Goal: Information Seeking & Learning: Learn about a topic

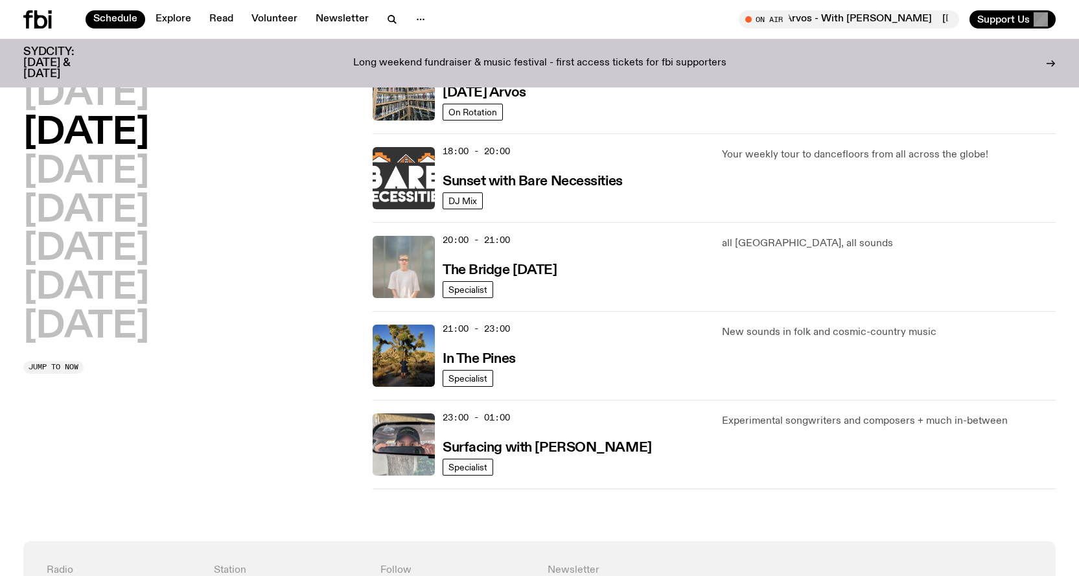
scroll to position [518, 0]
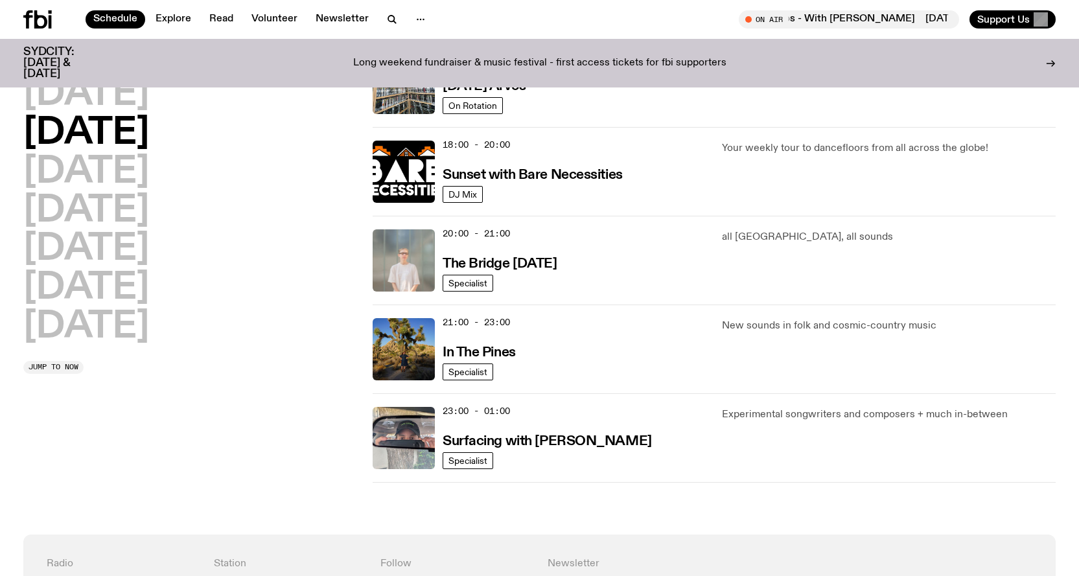
click at [632, 264] on div "20:00 - 21:00 The Bridge [DATE]" at bounding box center [575, 260] width 264 height 62
click at [759, 240] on p "all [GEOGRAPHIC_DATA], all sounds" at bounding box center [889, 237] width 334 height 16
click at [754, 249] on div "all [GEOGRAPHIC_DATA], all sounds" at bounding box center [889, 260] width 334 height 62
click at [91, 86] on h2 "[DATE]" at bounding box center [86, 94] width 126 height 36
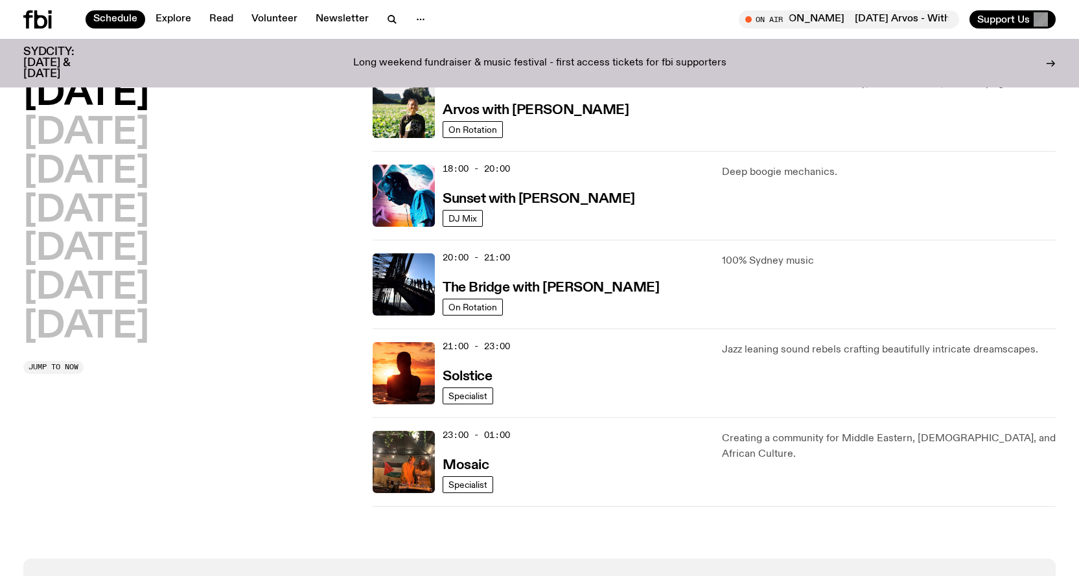
scroll to position [490, 0]
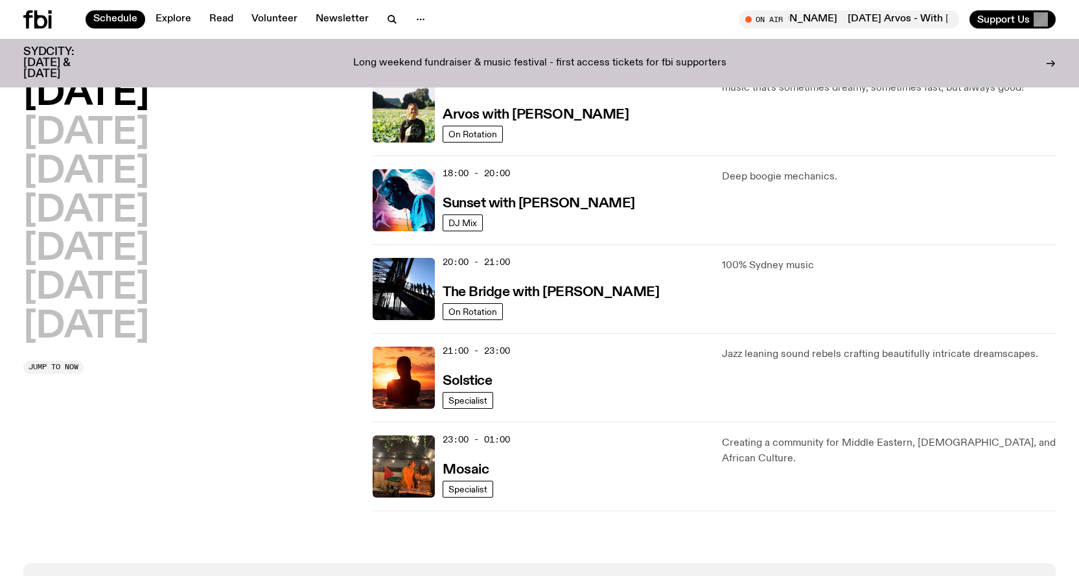
click at [752, 266] on p "100% Sydney music" at bounding box center [889, 266] width 334 height 16
click at [505, 293] on h3 "The Bridge with [PERSON_NAME]" at bounding box center [551, 293] width 216 height 14
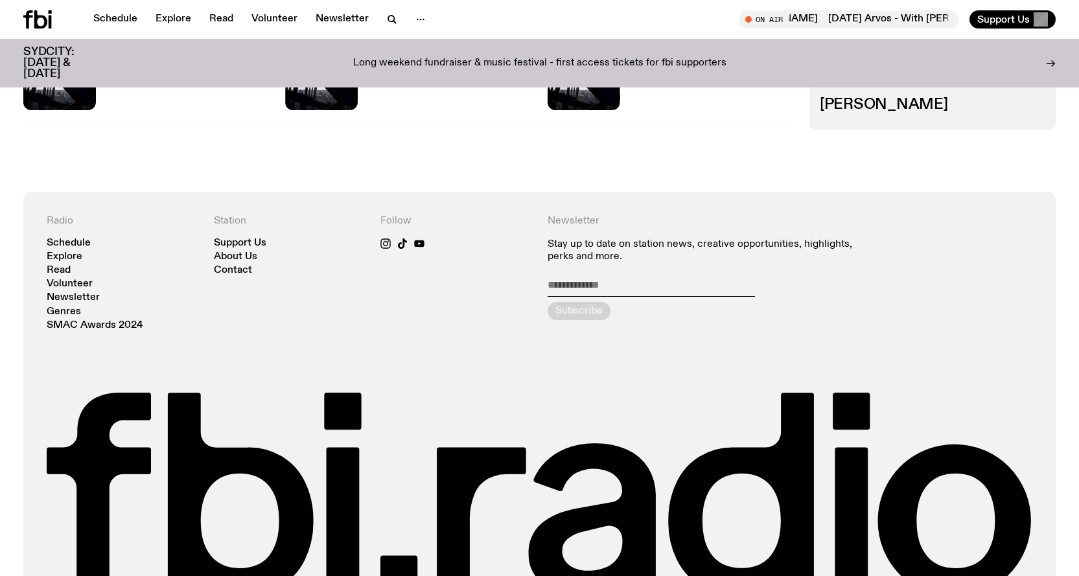
scroll to position [703, 0]
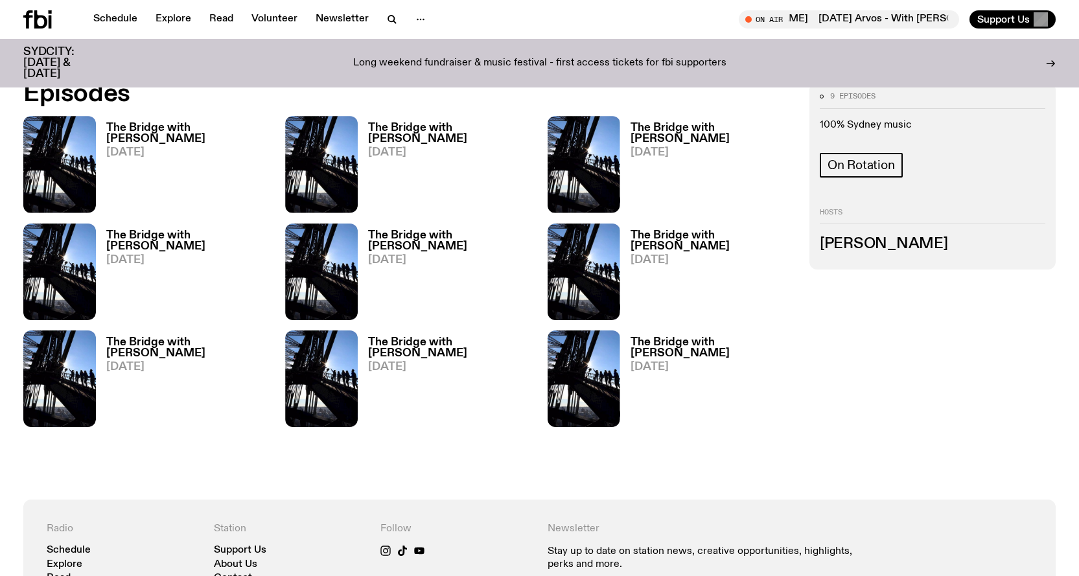
click at [142, 133] on h3 "The Bridge with [PERSON_NAME]" at bounding box center [187, 133] width 163 height 22
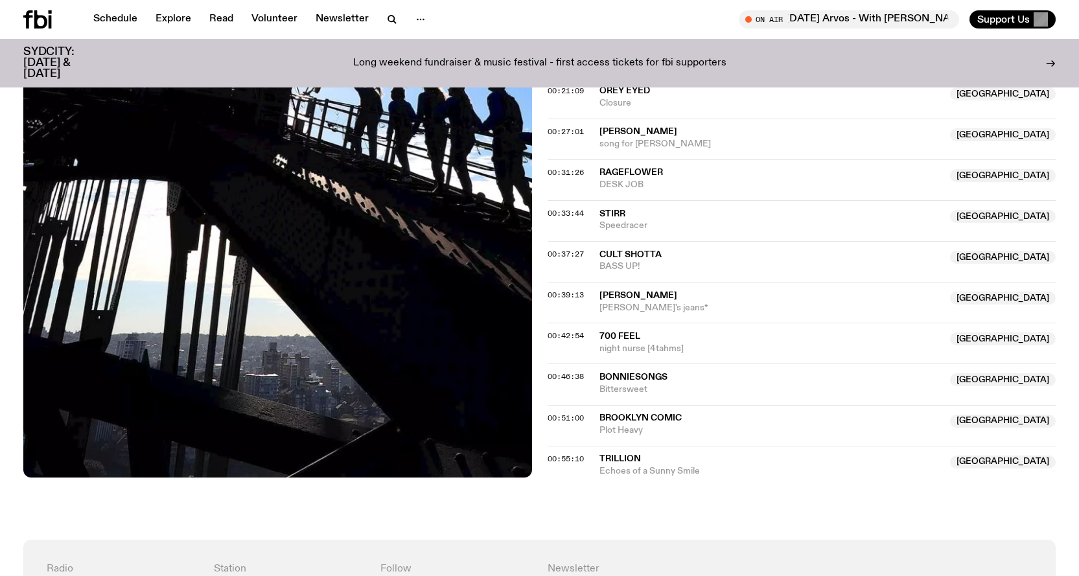
scroll to position [706, 0]
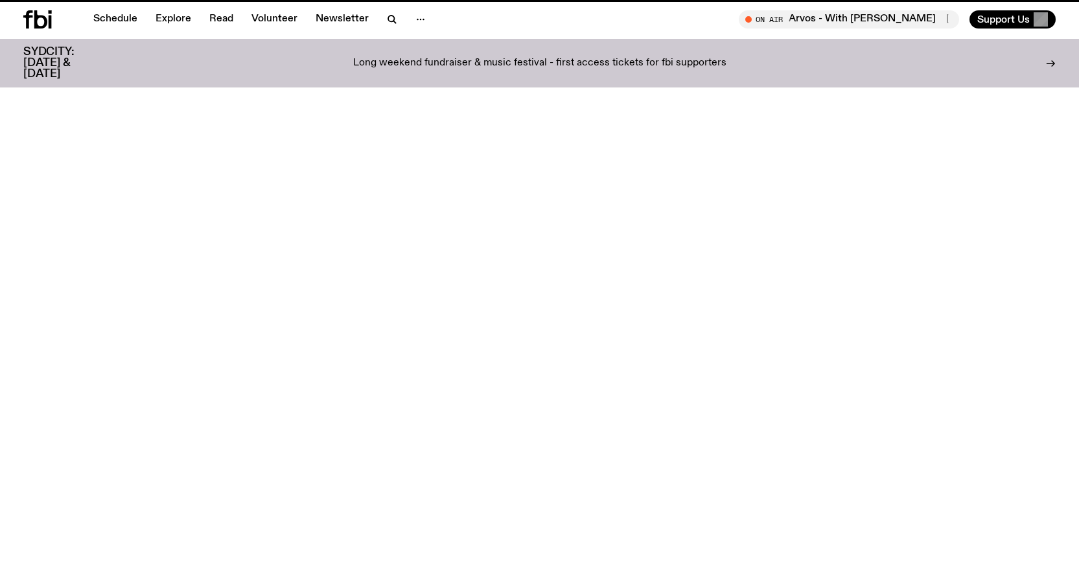
scroll to position [703, 0]
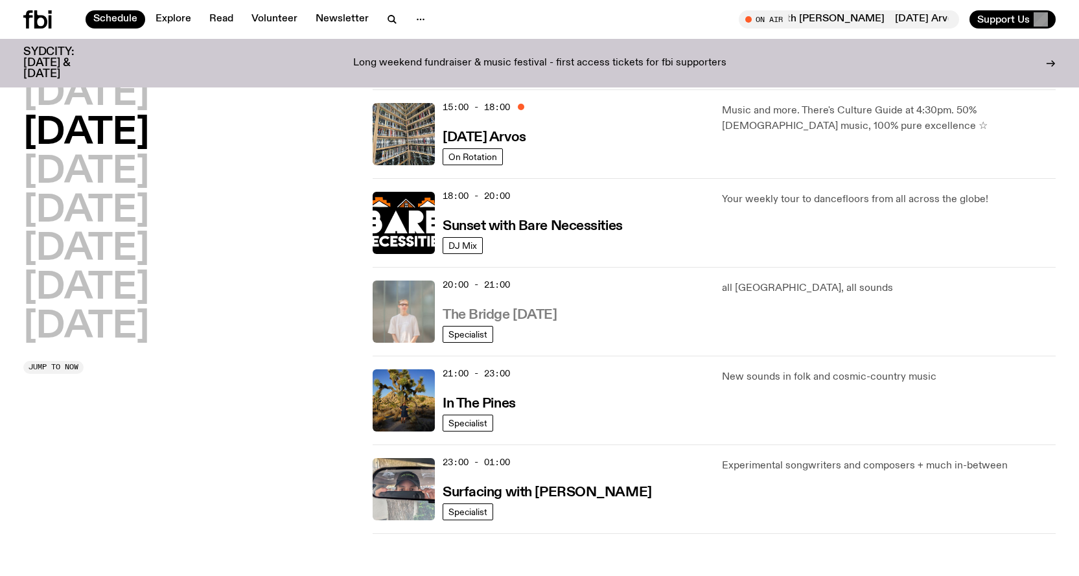
scroll to position [490, 0]
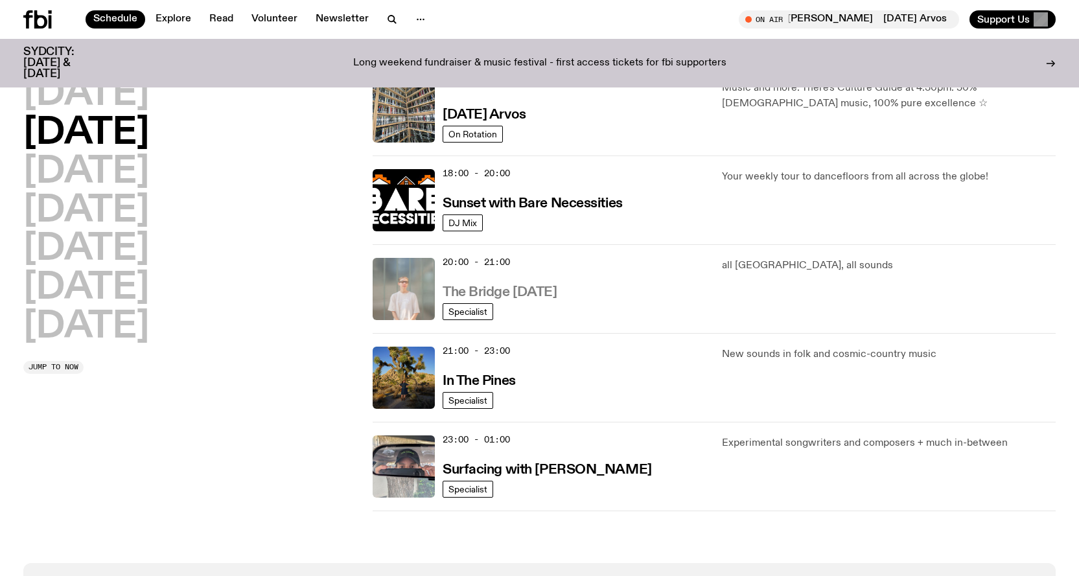
click at [481, 286] on h3 "The Bridge [DATE]" at bounding box center [500, 293] width 115 height 14
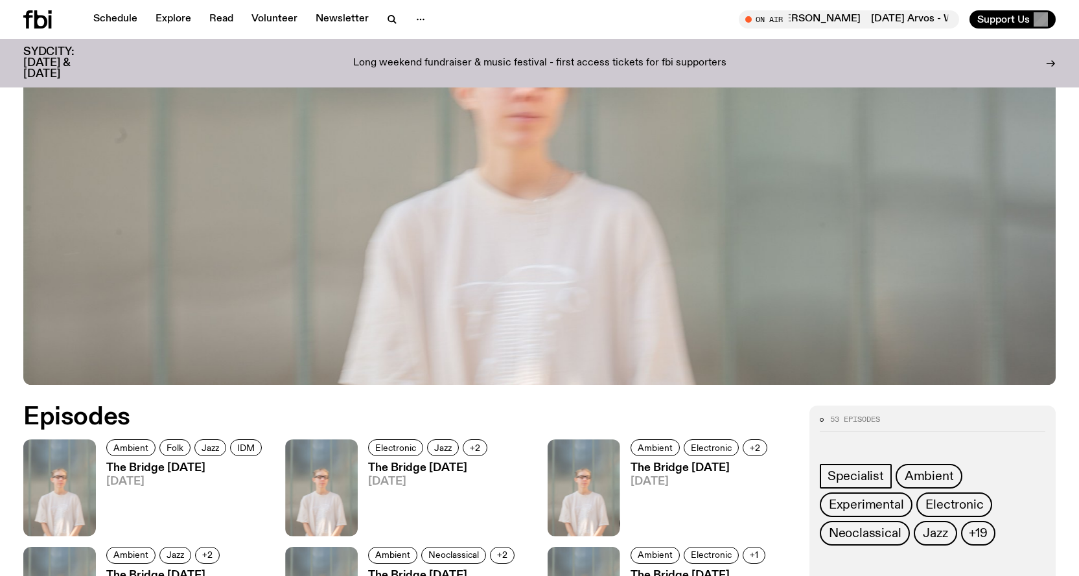
scroll to position [379, 0]
click at [132, 477] on span "[DATE]" at bounding box center [185, 482] width 159 height 11
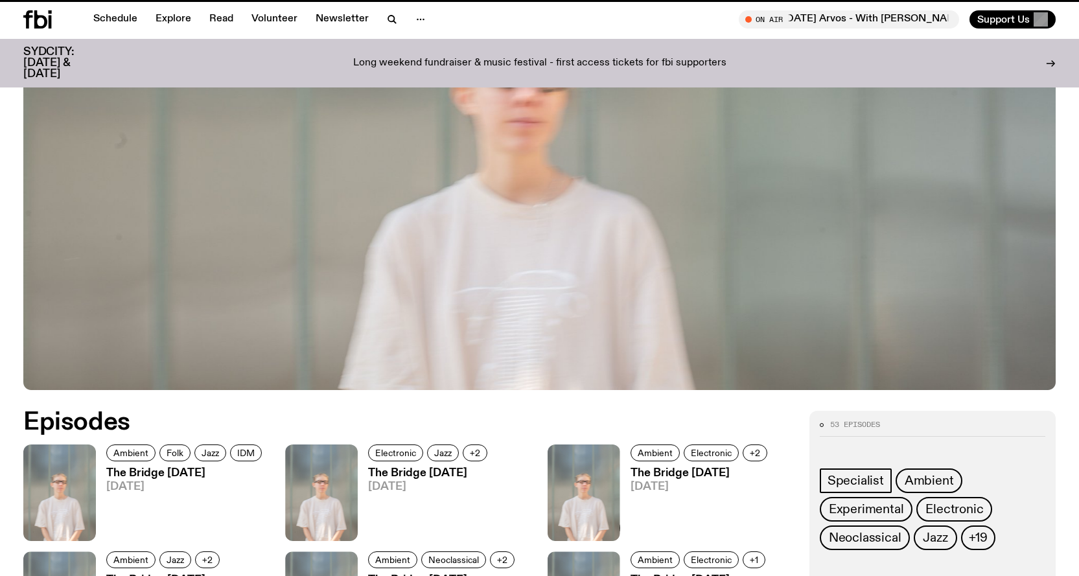
scroll to position [369, 0]
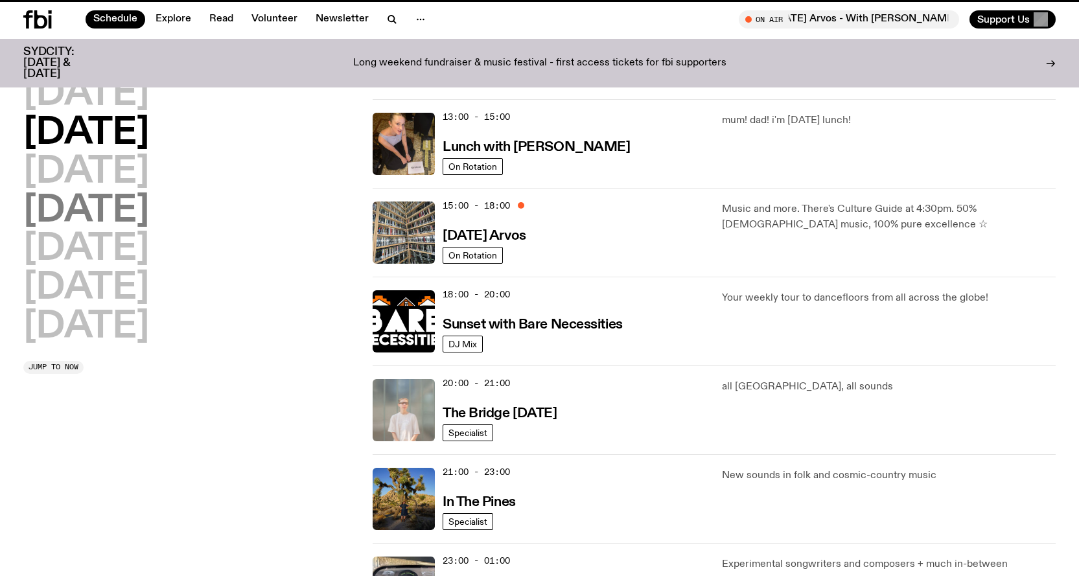
scroll to position [490, 0]
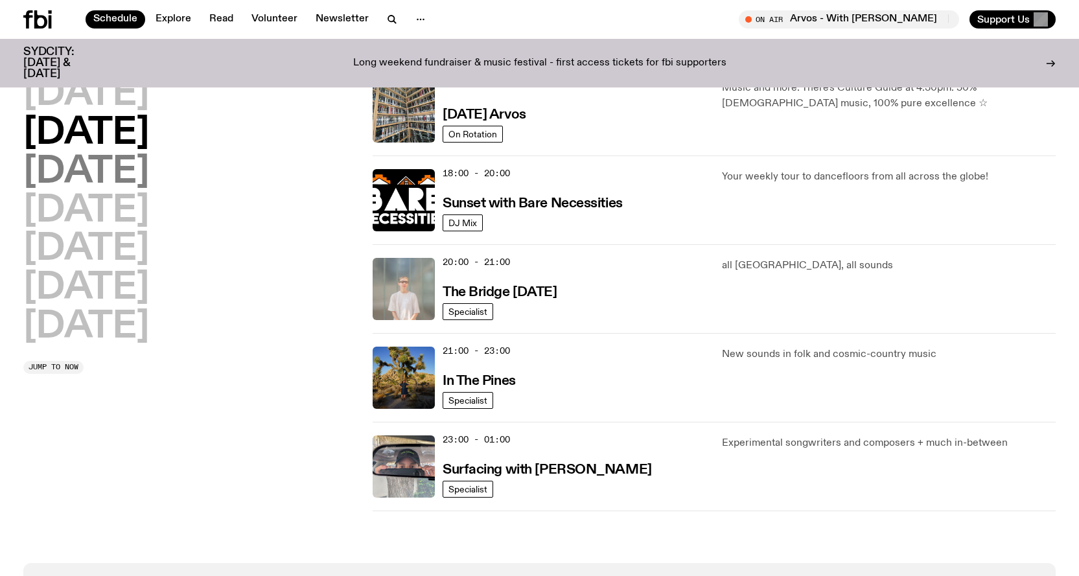
click at [149, 176] on h2 "[DATE]" at bounding box center [86, 172] width 126 height 36
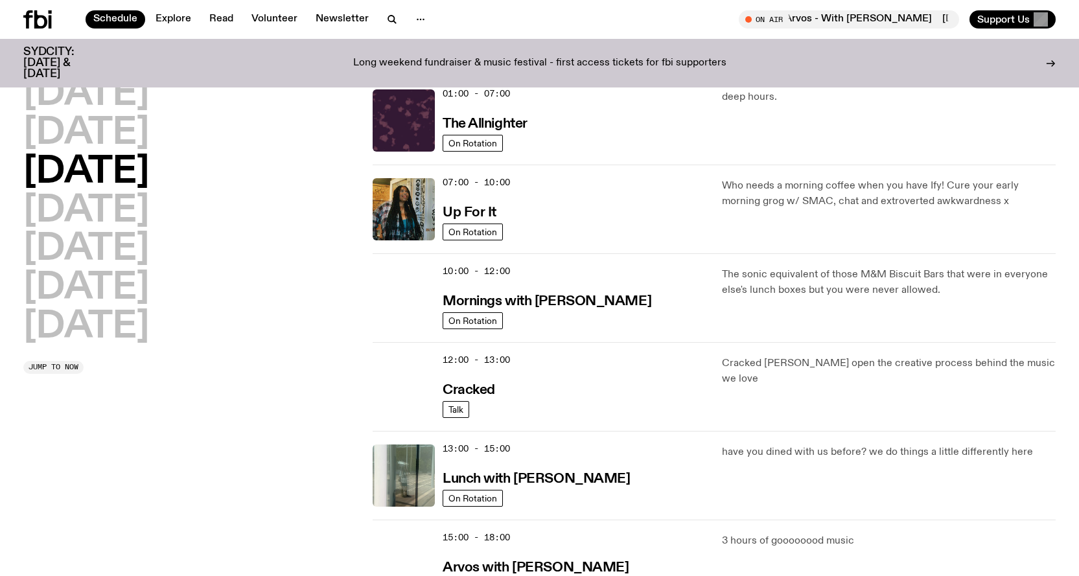
scroll to position [36, 0]
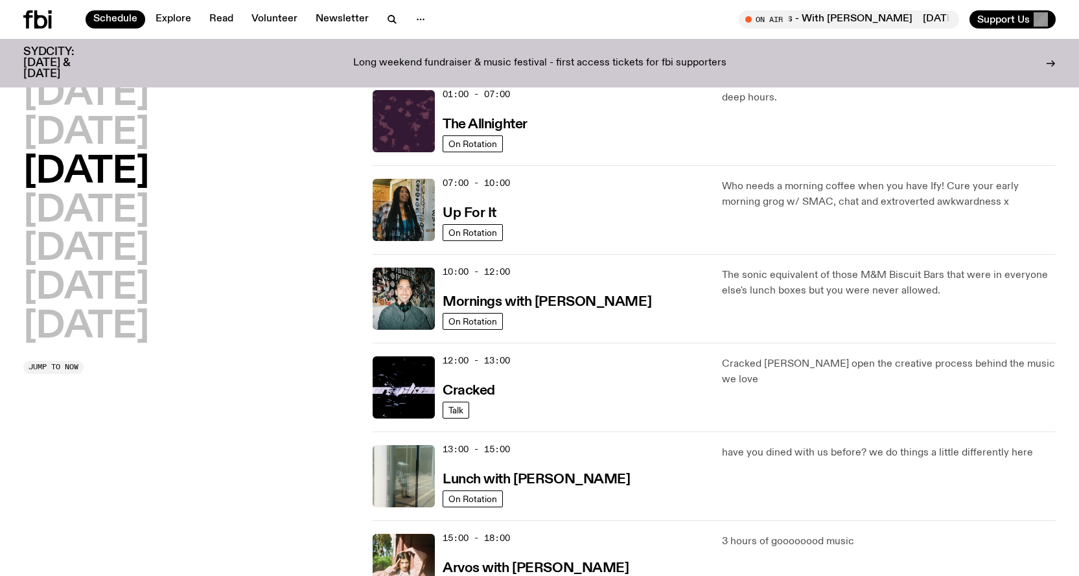
drag, startPoint x: 385, startPoint y: 27, endPoint x: 426, endPoint y: 55, distance: 49.8
click at [386, 27] on icon "button" at bounding box center [392, 20] width 16 height 16
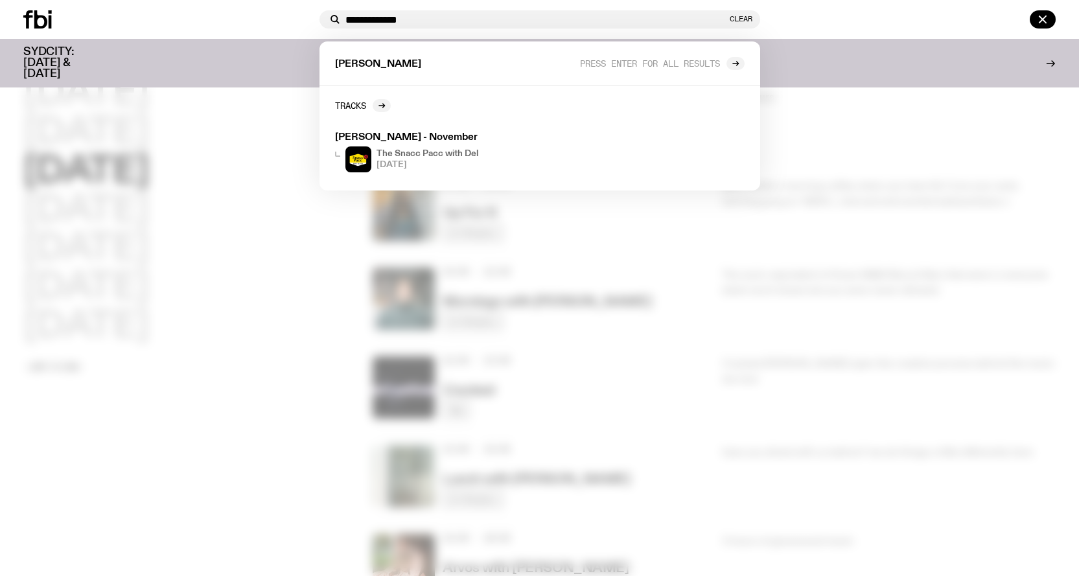
type input "**********"
